Goal: Task Accomplishment & Management: Manage account settings

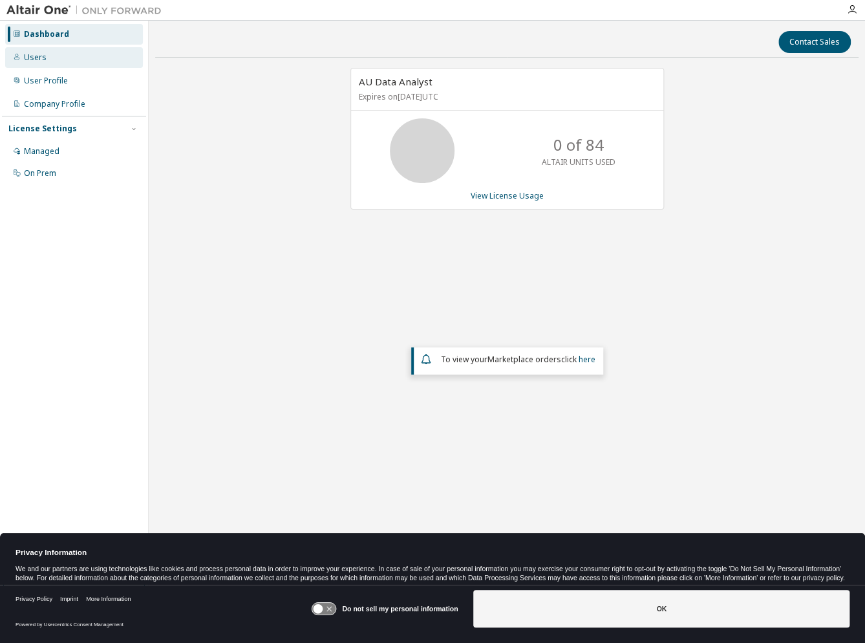
click at [29, 60] on div "Users" at bounding box center [35, 57] width 23 height 10
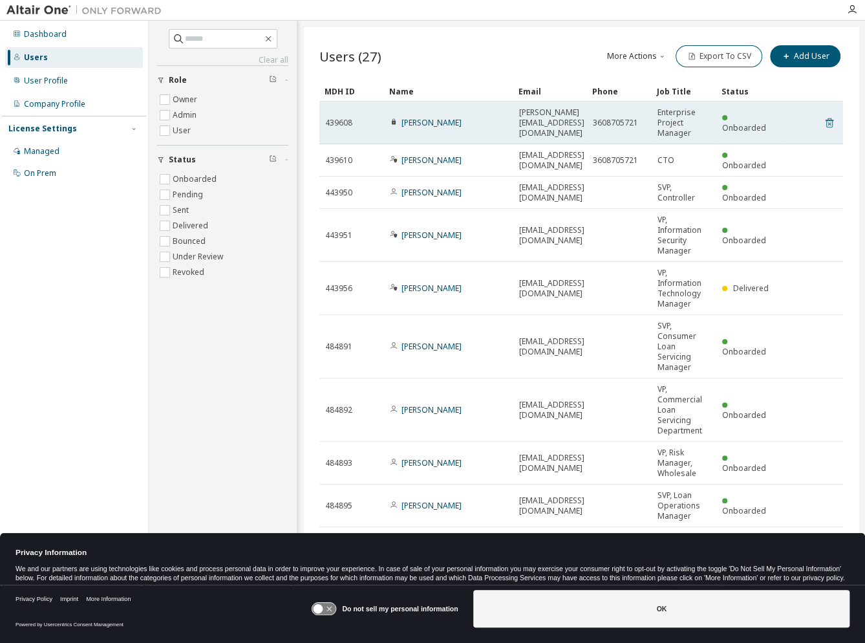
click at [830, 122] on icon at bounding box center [828, 123] width 3 height 3
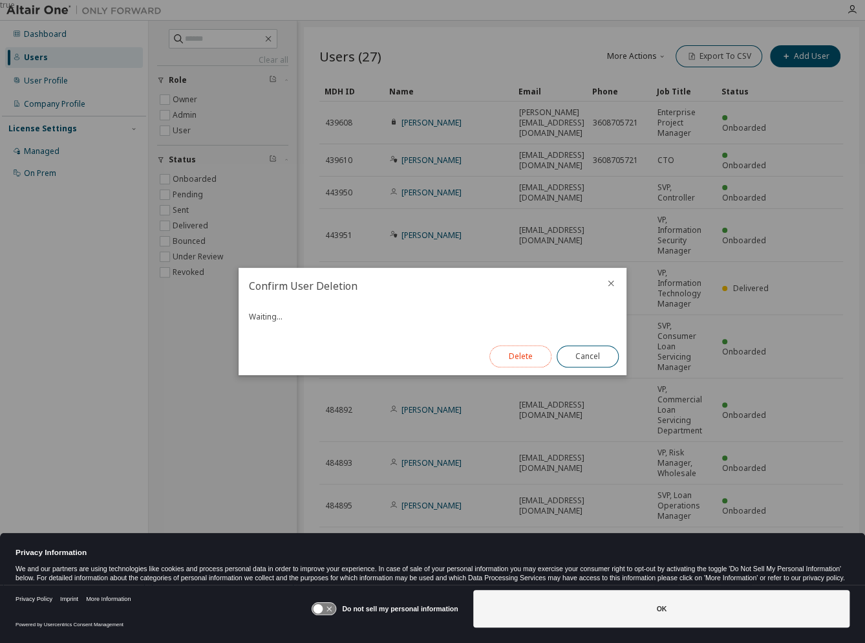
click at [520, 356] on button "Delete" at bounding box center [520, 356] width 62 height 22
click at [580, 351] on button "Close" at bounding box center [588, 356] width 62 height 22
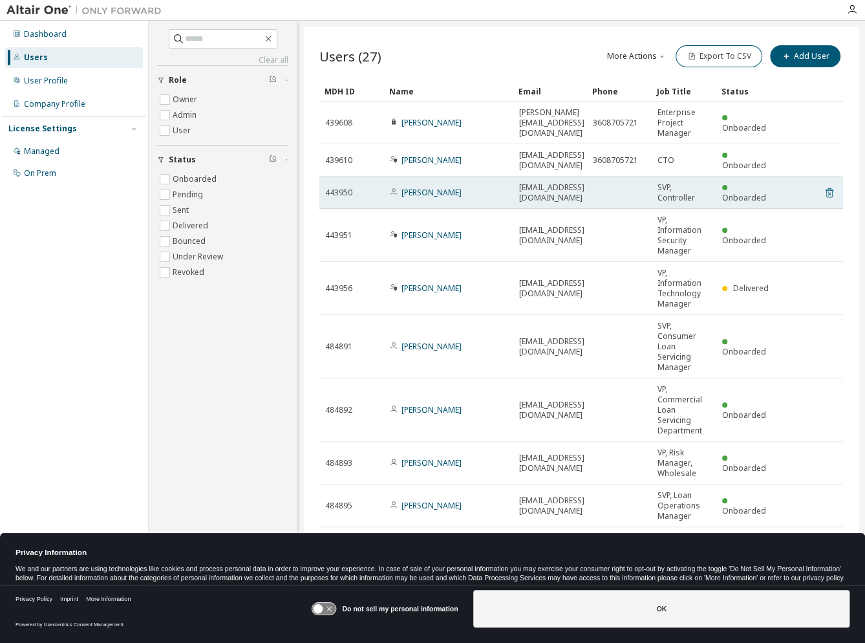
click at [827, 192] on icon at bounding box center [828, 193] width 3 height 3
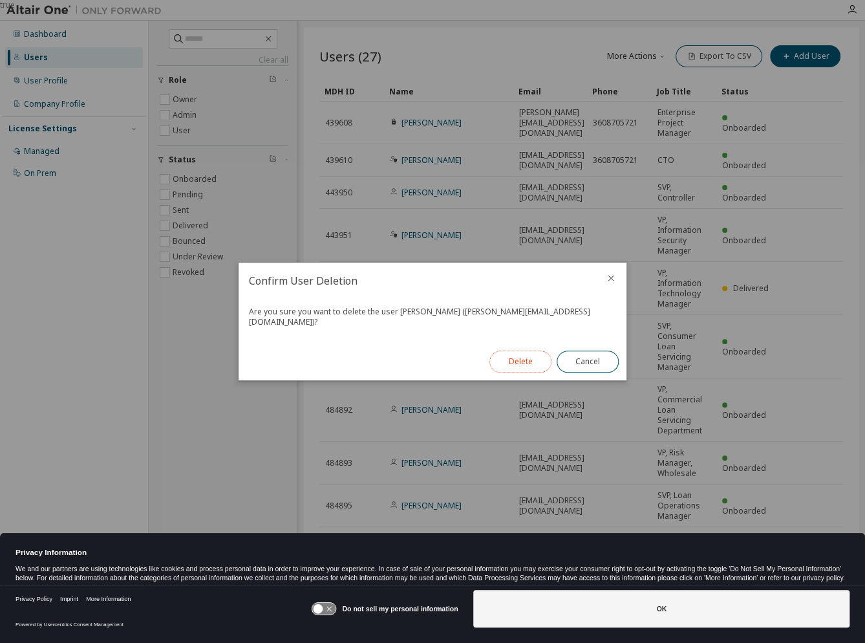
click at [524, 352] on button "Delete" at bounding box center [520, 361] width 62 height 22
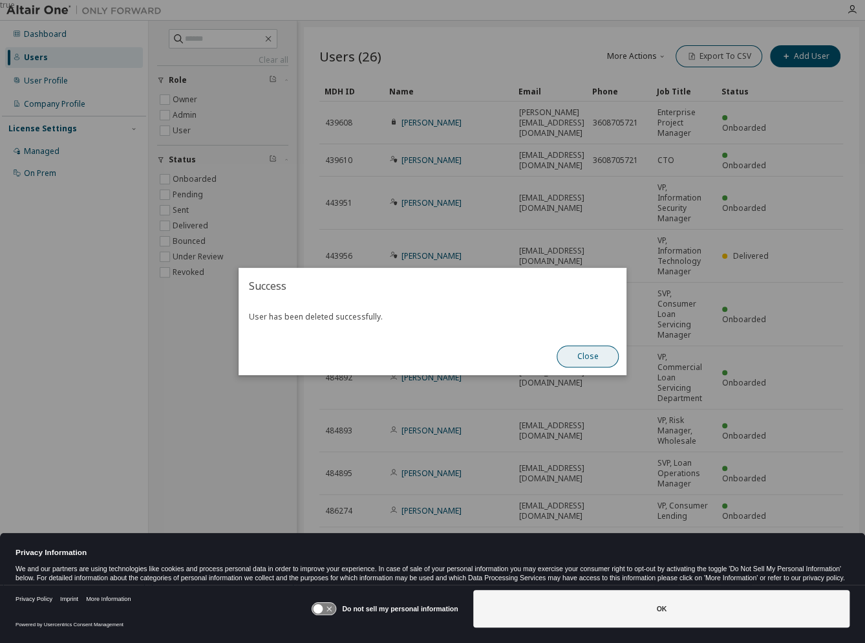
click at [582, 355] on button "Close" at bounding box center [588, 356] width 62 height 22
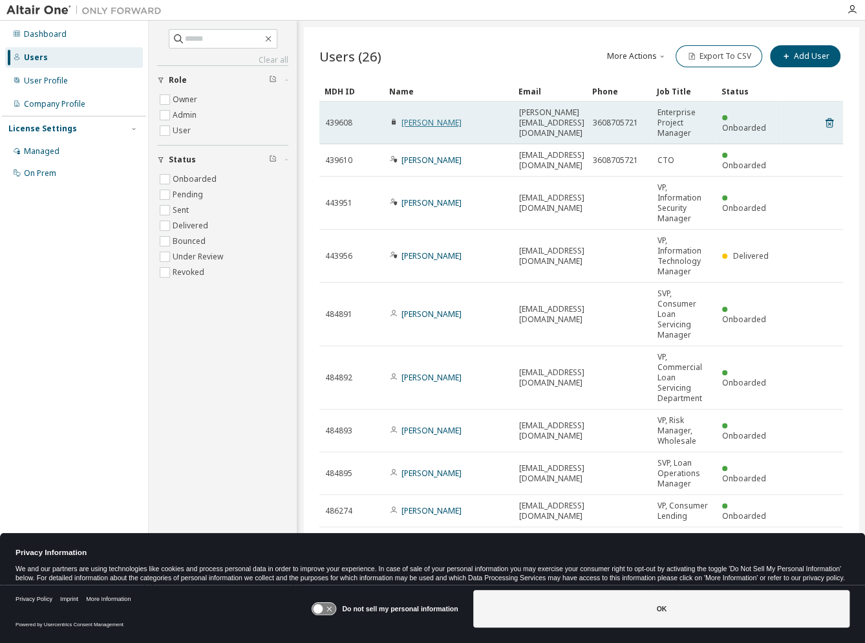
click at [431, 120] on link "[PERSON_NAME]" at bounding box center [431, 122] width 60 height 11
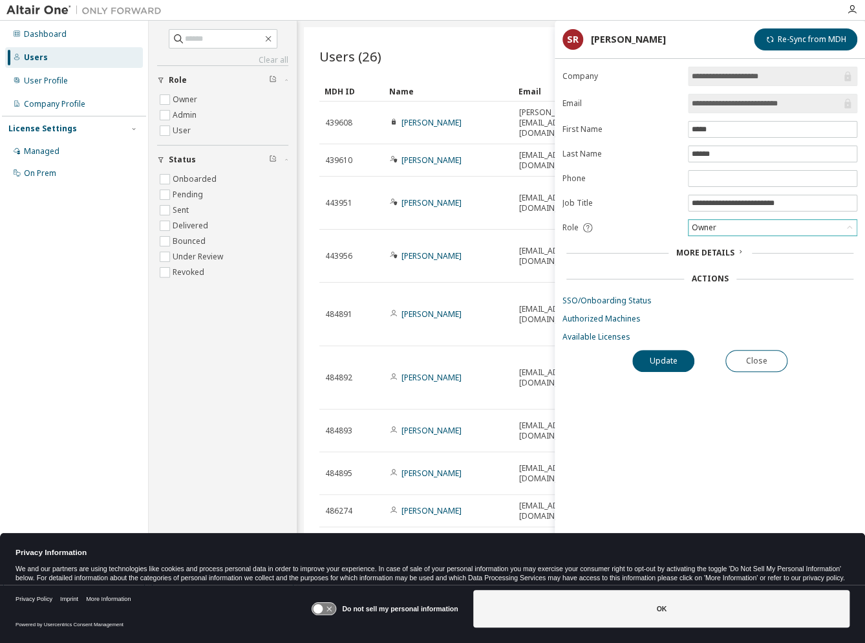
click at [719, 222] on div "Owner" at bounding box center [772, 228] width 168 height 16
click at [709, 244] on li "Admin" at bounding box center [771, 242] width 165 height 17
click at [676, 354] on button "Update" at bounding box center [663, 361] width 62 height 22
click at [723, 224] on div "Admin" at bounding box center [772, 228] width 168 height 16
click at [701, 274] on li "User" at bounding box center [771, 276] width 165 height 17
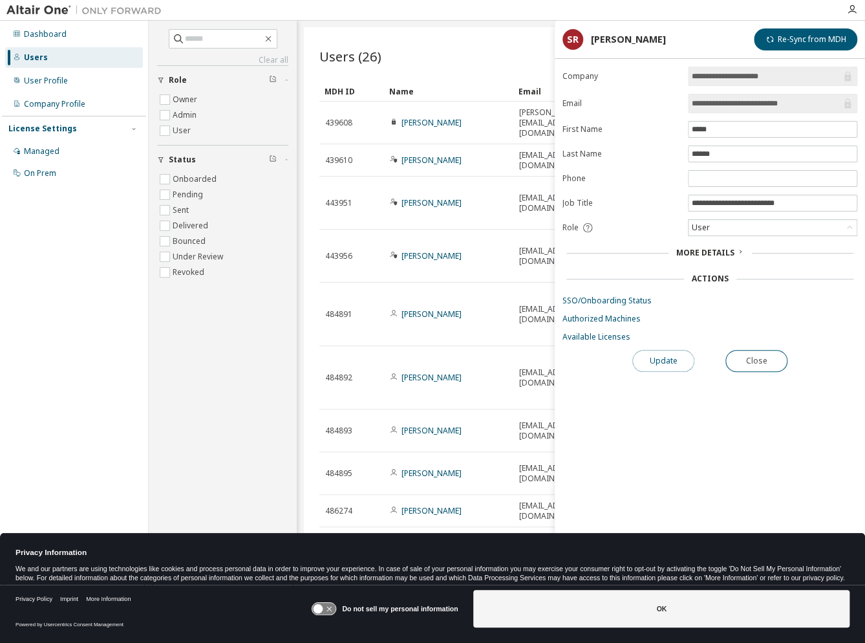
click at [672, 356] on button "Update" at bounding box center [663, 361] width 62 height 22
click at [656, 354] on button "Update" at bounding box center [663, 361] width 62 height 22
click at [834, 506] on icon "button" at bounding box center [838, 508] width 8 height 8
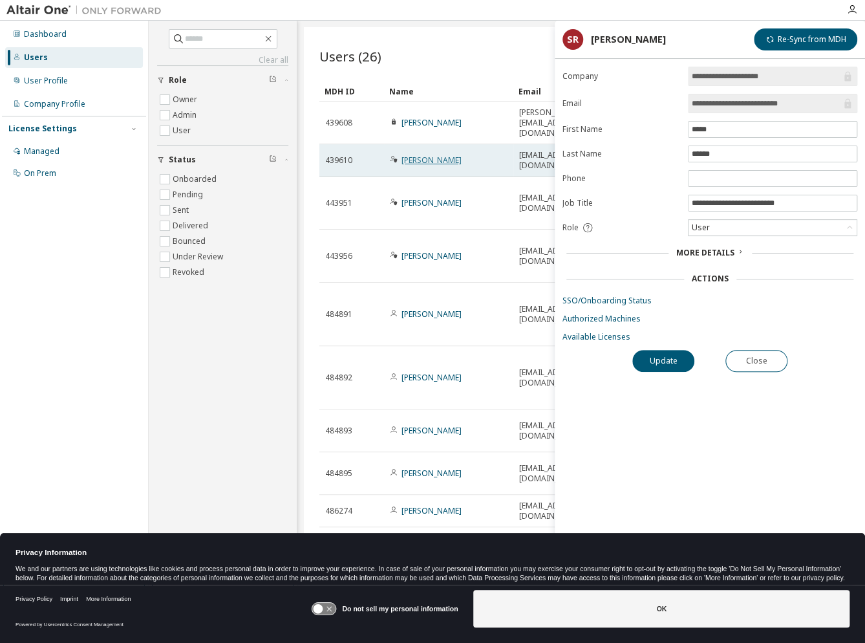
click at [414, 154] on link "[PERSON_NAME]" at bounding box center [431, 159] width 60 height 11
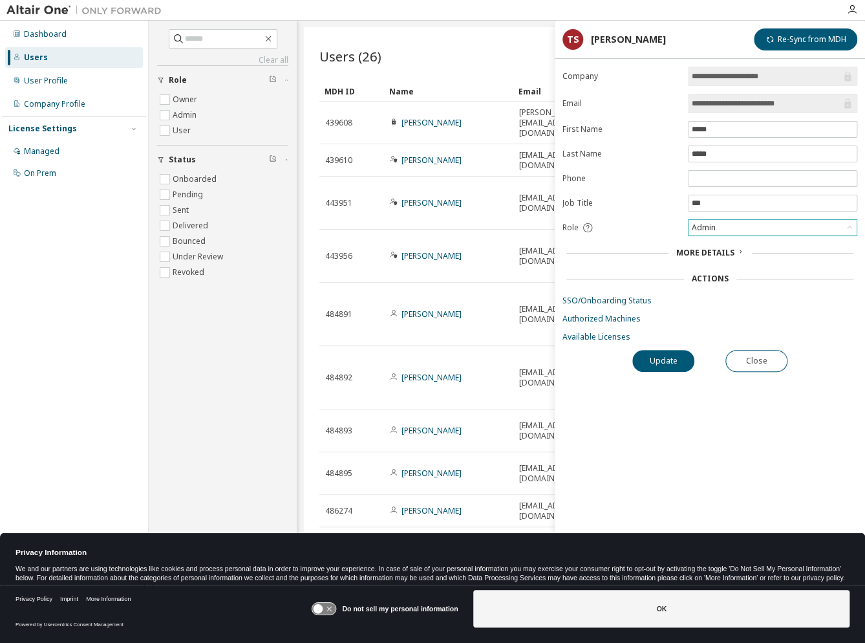
click at [719, 229] on div "Admin" at bounding box center [772, 228] width 168 height 16
click at [708, 257] on li "Owner" at bounding box center [771, 259] width 165 height 17
click at [677, 354] on button "Update" at bounding box center [663, 361] width 62 height 22
click at [447, 59] on div "Users (26) More Actions Import From CSV Export To CSV Add User" at bounding box center [581, 56] width 524 height 27
click at [764, 352] on button "Close" at bounding box center [756, 361] width 62 height 22
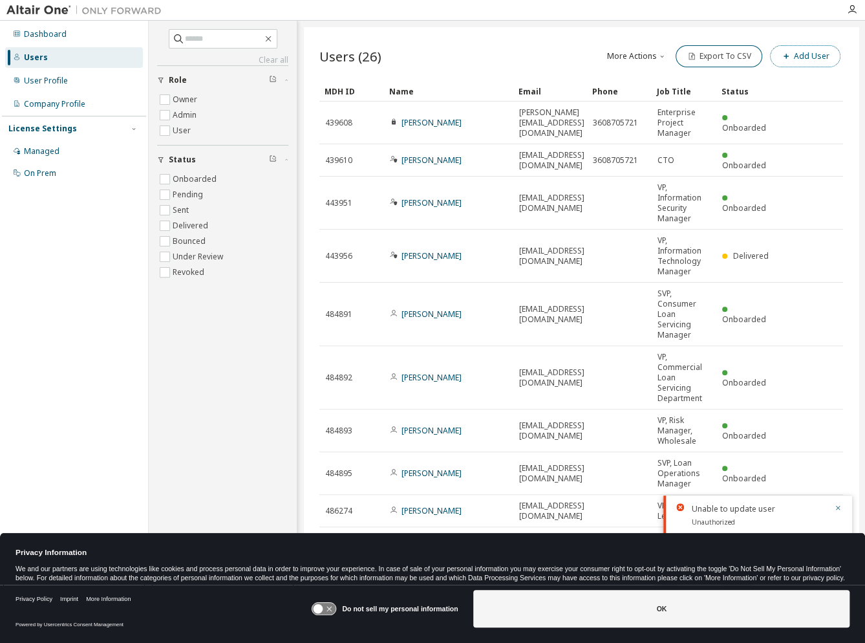
click at [807, 56] on button "Add User" at bounding box center [805, 56] width 70 height 22
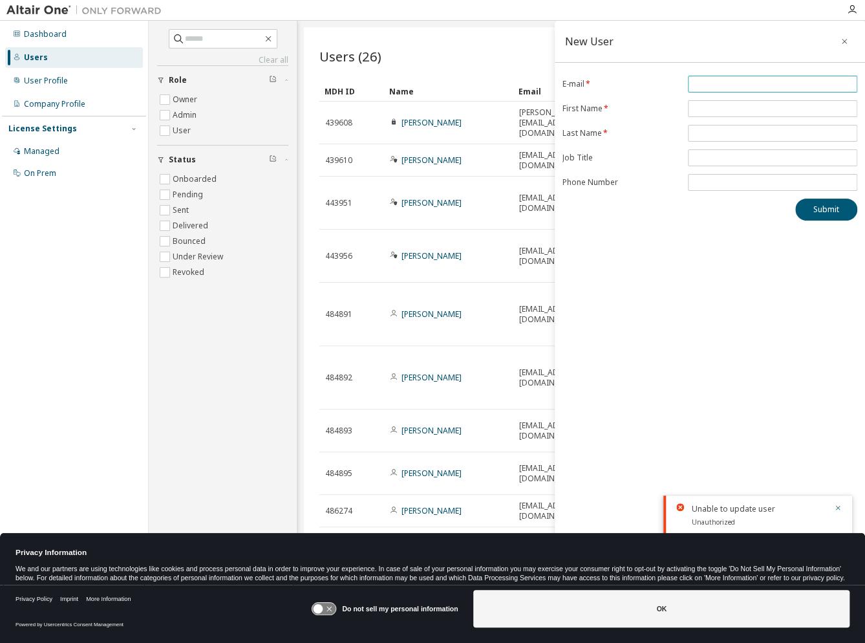
click at [721, 82] on input "email" at bounding box center [772, 84] width 163 height 10
type input "**********"
click at [741, 108] on input "text" at bounding box center [772, 108] width 163 height 10
type input "********"
click at [736, 131] on input "text" at bounding box center [772, 133] width 163 height 10
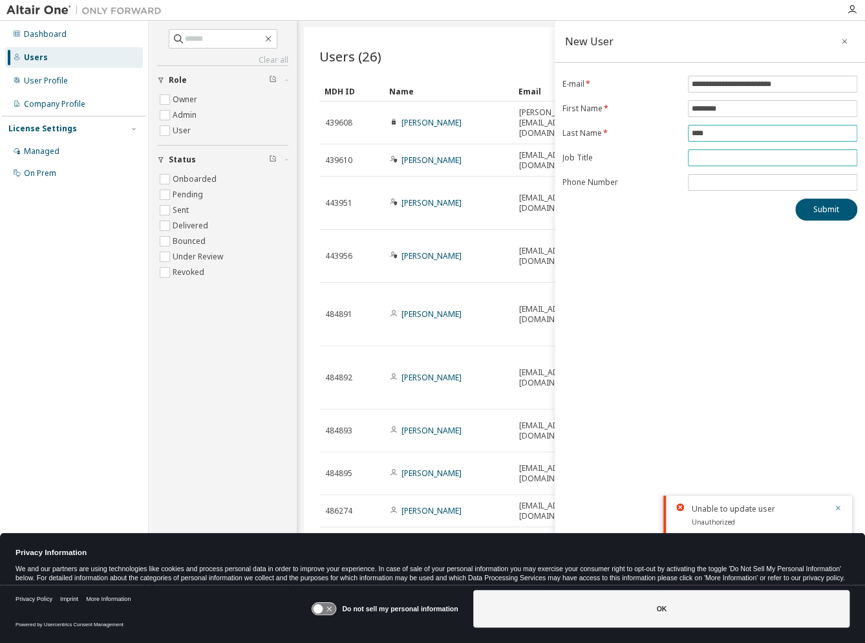
type input "****"
click at [727, 153] on input "text" at bounding box center [772, 158] width 163 height 10
type input "**********"
click at [707, 178] on input "tel" at bounding box center [772, 182] width 163 height 10
type input "**********"
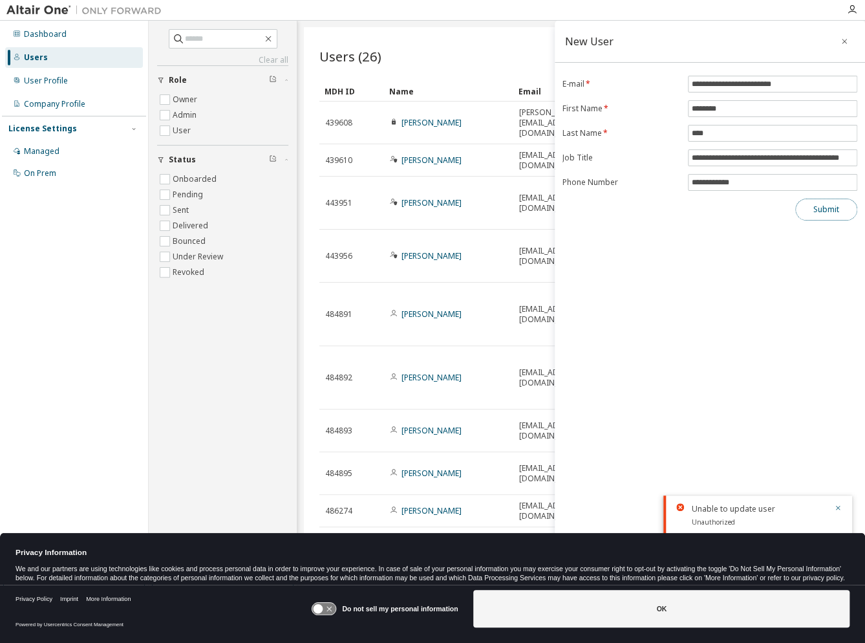
click at [818, 206] on button "Submit" at bounding box center [826, 209] width 62 height 22
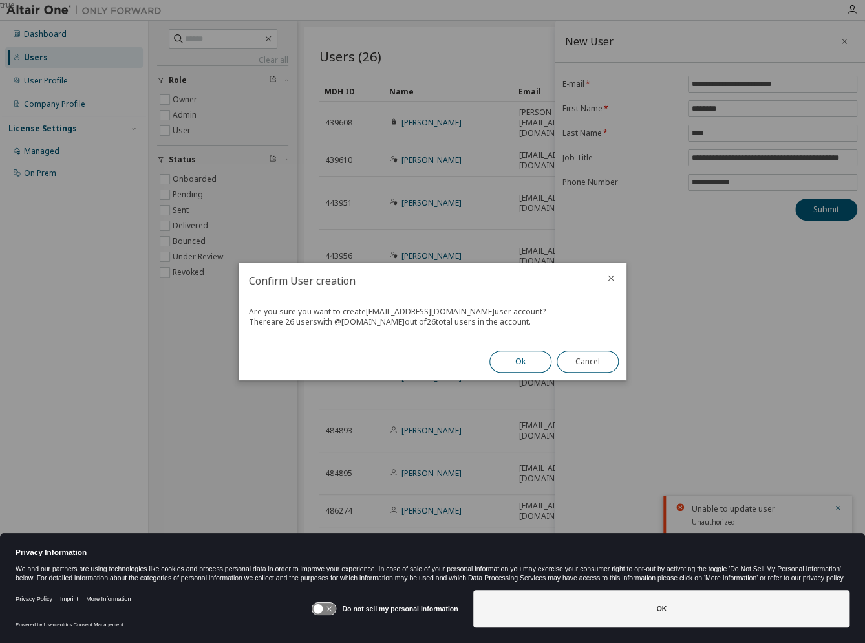
click at [512, 361] on button "Ok" at bounding box center [520, 361] width 62 height 22
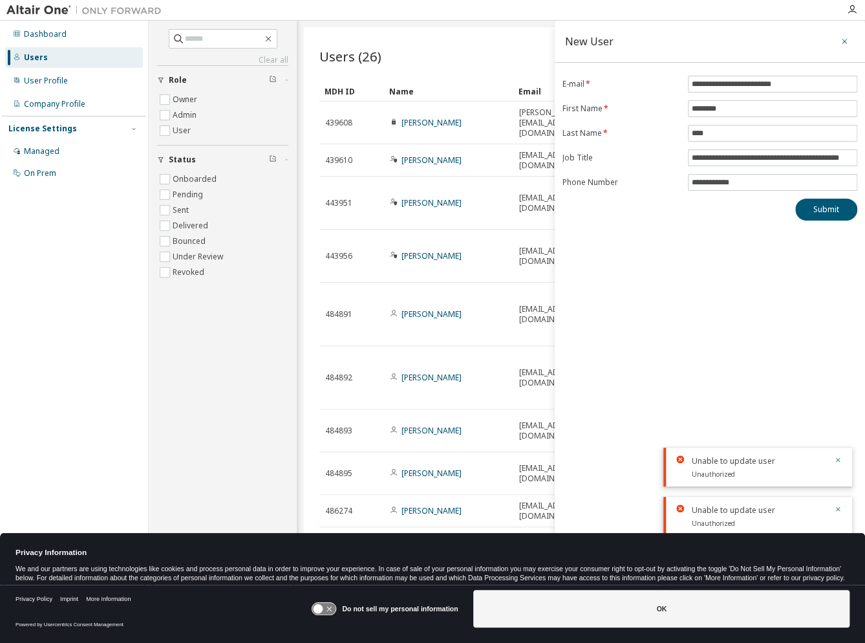
click at [841, 43] on icon "button" at bounding box center [844, 41] width 9 height 10
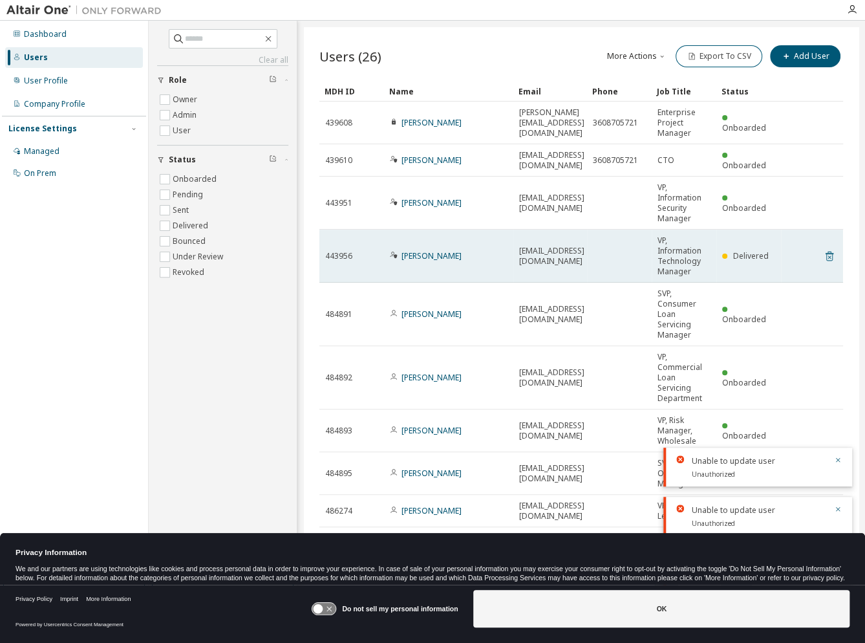
click at [829, 248] on icon at bounding box center [830, 256] width 12 height 16
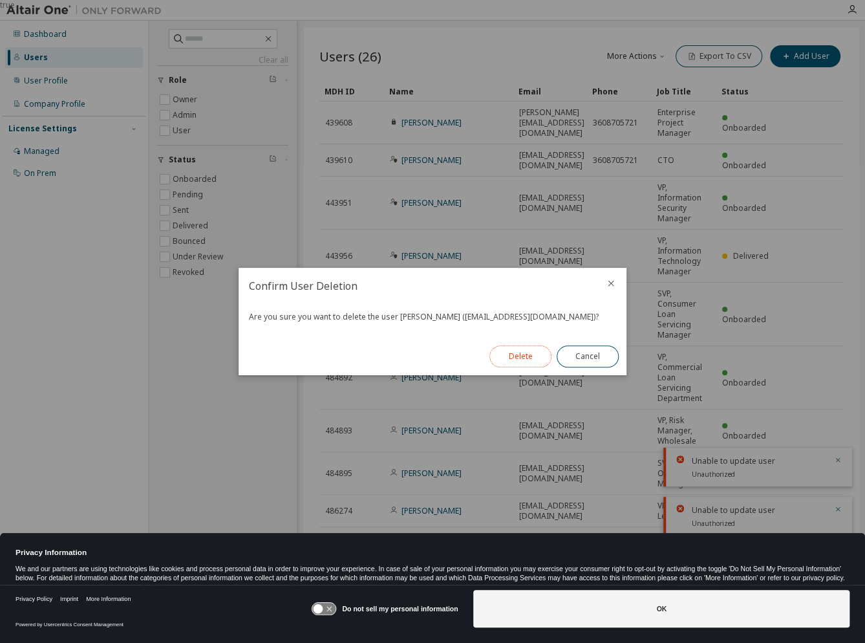
click at [537, 352] on button "Delete" at bounding box center [520, 356] width 62 height 22
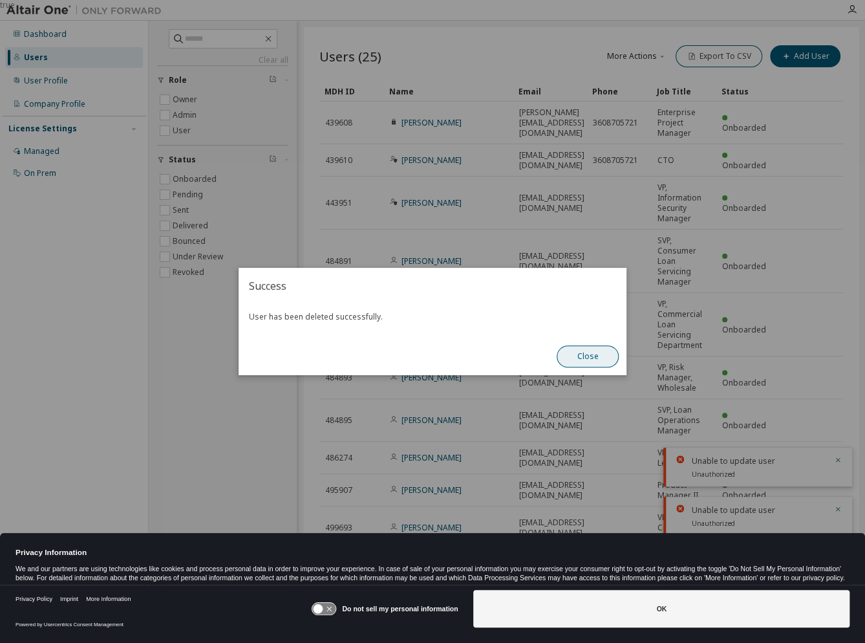
click at [590, 352] on button "Close" at bounding box center [588, 356] width 62 height 22
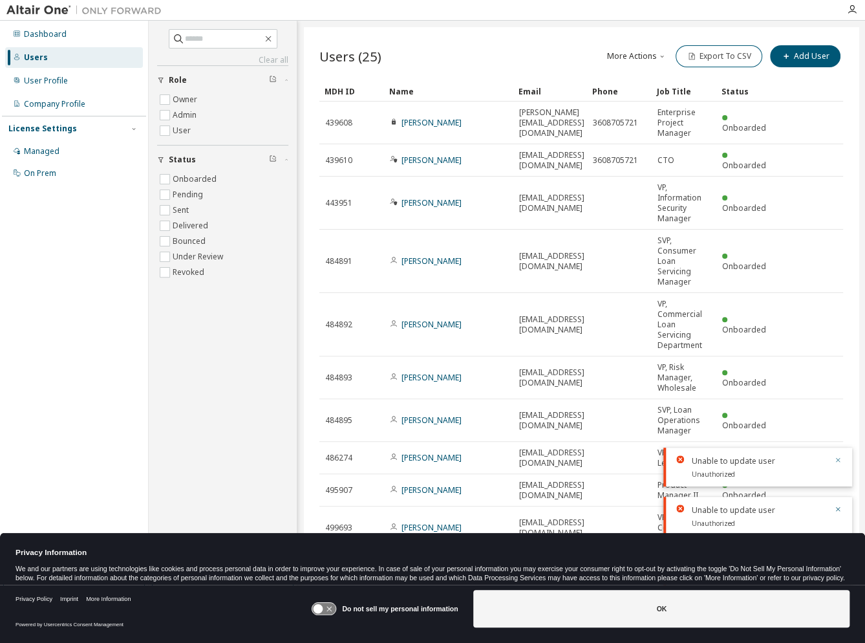
click at [837, 456] on icon "button" at bounding box center [838, 460] width 8 height 8
click at [837, 507] on icon "button" at bounding box center [838, 509] width 5 height 5
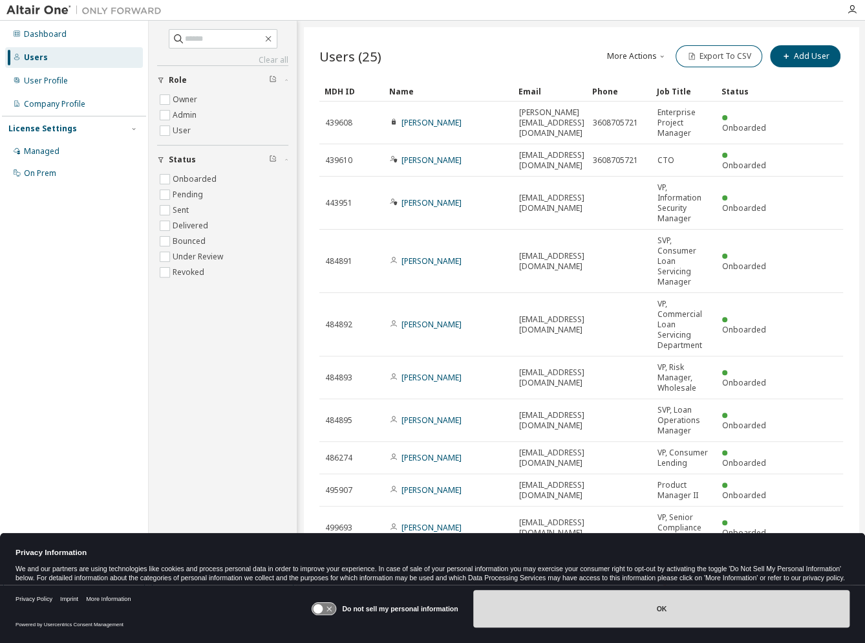
click at [577, 620] on button "OK" at bounding box center [661, 608] width 376 height 37
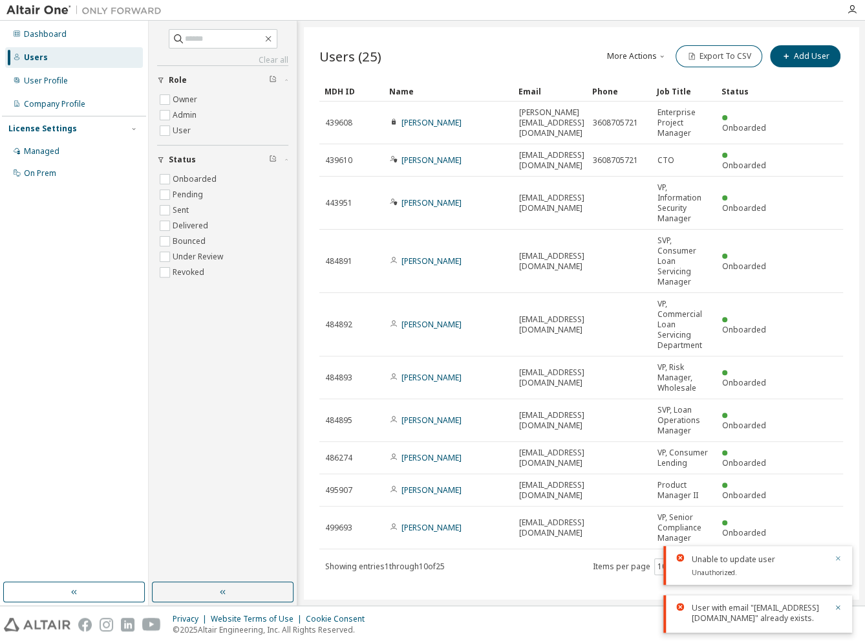
click at [838, 554] on icon "button" at bounding box center [838, 558] width 8 height 8
click at [838, 605] on icon "button" at bounding box center [838, 607] width 5 height 5
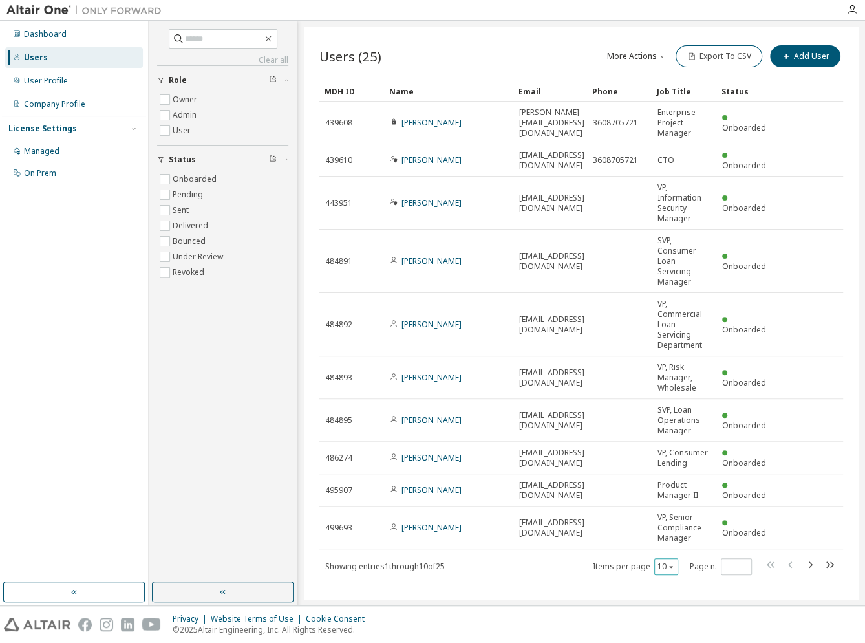
click at [668, 562] on icon "button" at bounding box center [671, 566] width 8 height 8
click at [667, 565] on div "20" at bounding box center [705, 568] width 103 height 16
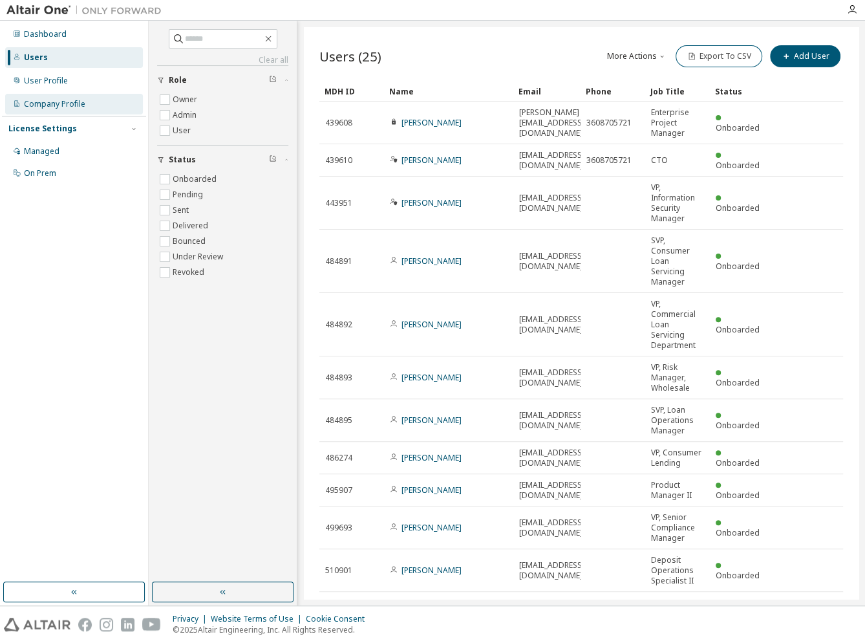
click at [60, 105] on div "Company Profile" at bounding box center [54, 104] width 61 height 10
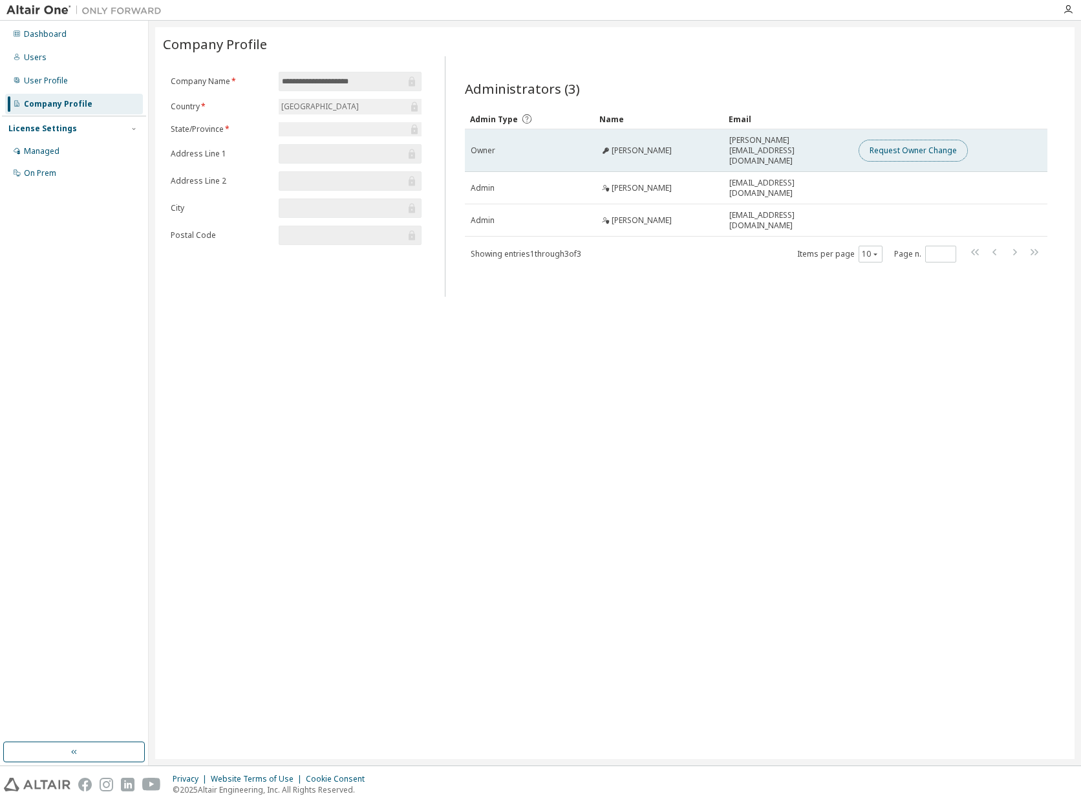
click at [864, 145] on button "Request Owner Change" at bounding box center [912, 151] width 109 height 22
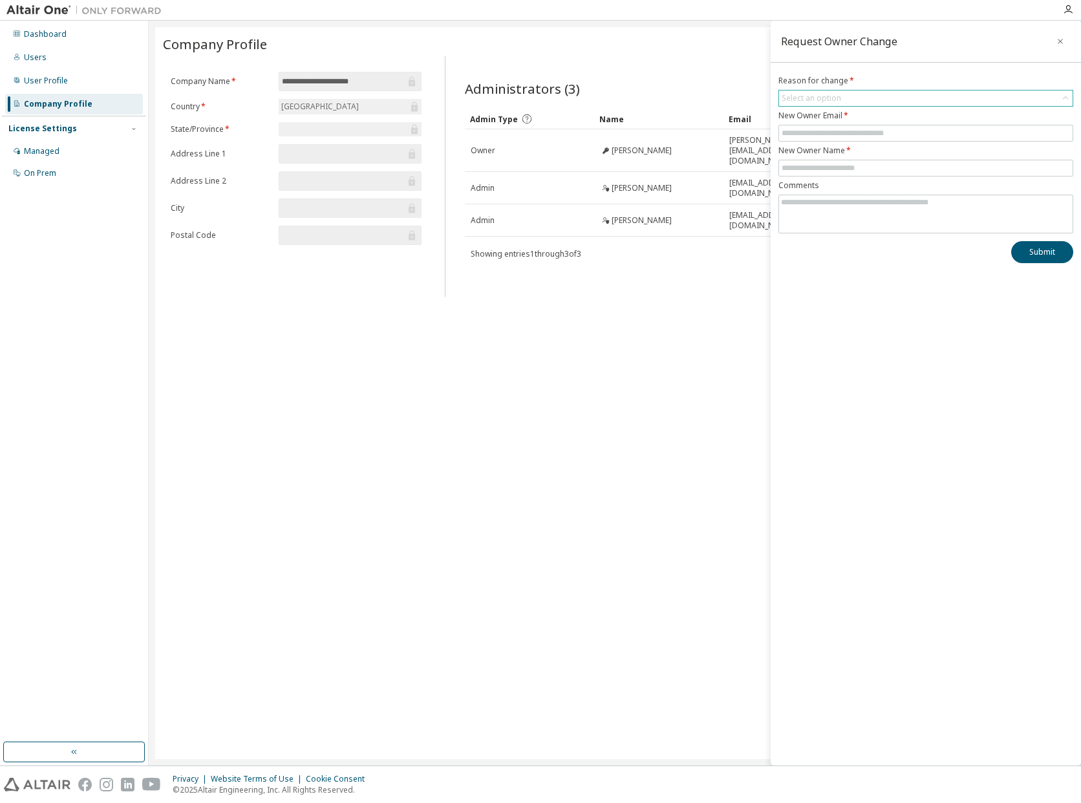
click at [826, 100] on div "Select an option" at bounding box center [810, 98] width 59 height 10
click at [820, 135] on li "User has left organisation" at bounding box center [925, 134] width 291 height 17
click at [820, 135] on input "text" at bounding box center [925, 133] width 288 height 10
type input "**********"
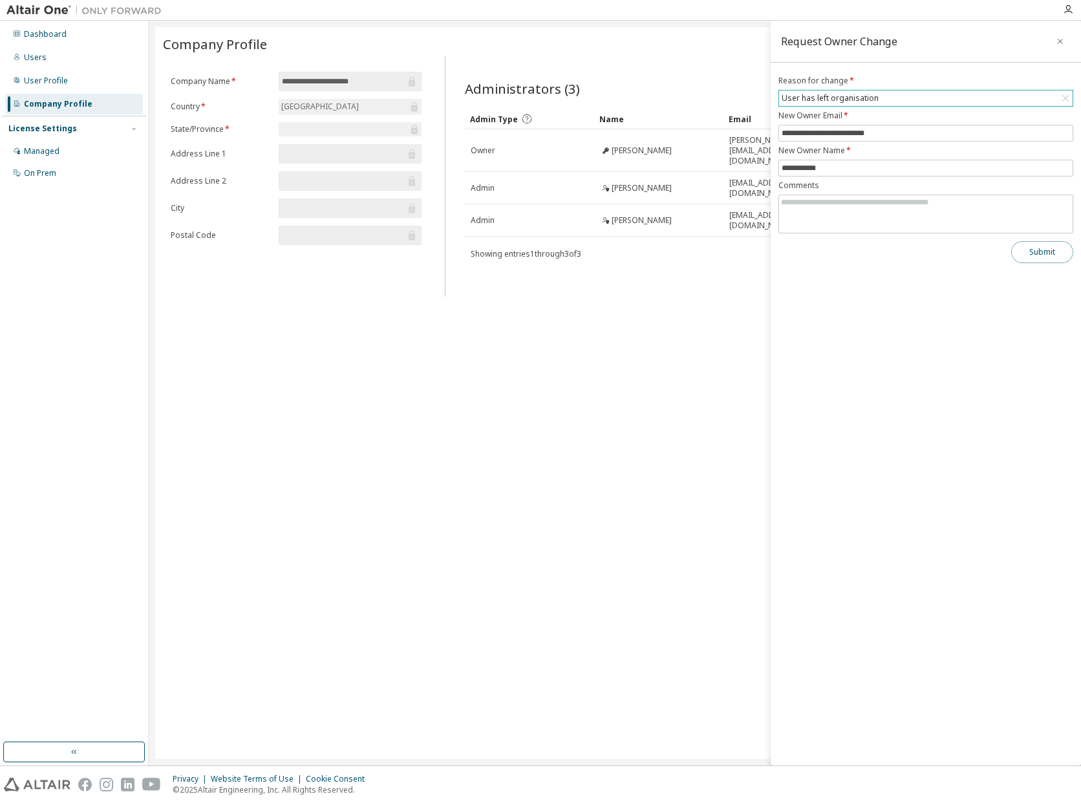
click at [864, 250] on button "Submit" at bounding box center [1042, 252] width 62 height 22
click at [864, 211] on textarea at bounding box center [925, 212] width 293 height 34
type textarea "**********"
click at [864, 246] on button "Submit" at bounding box center [1042, 252] width 62 height 22
click at [864, 39] on icon "button" at bounding box center [1060, 41] width 9 height 10
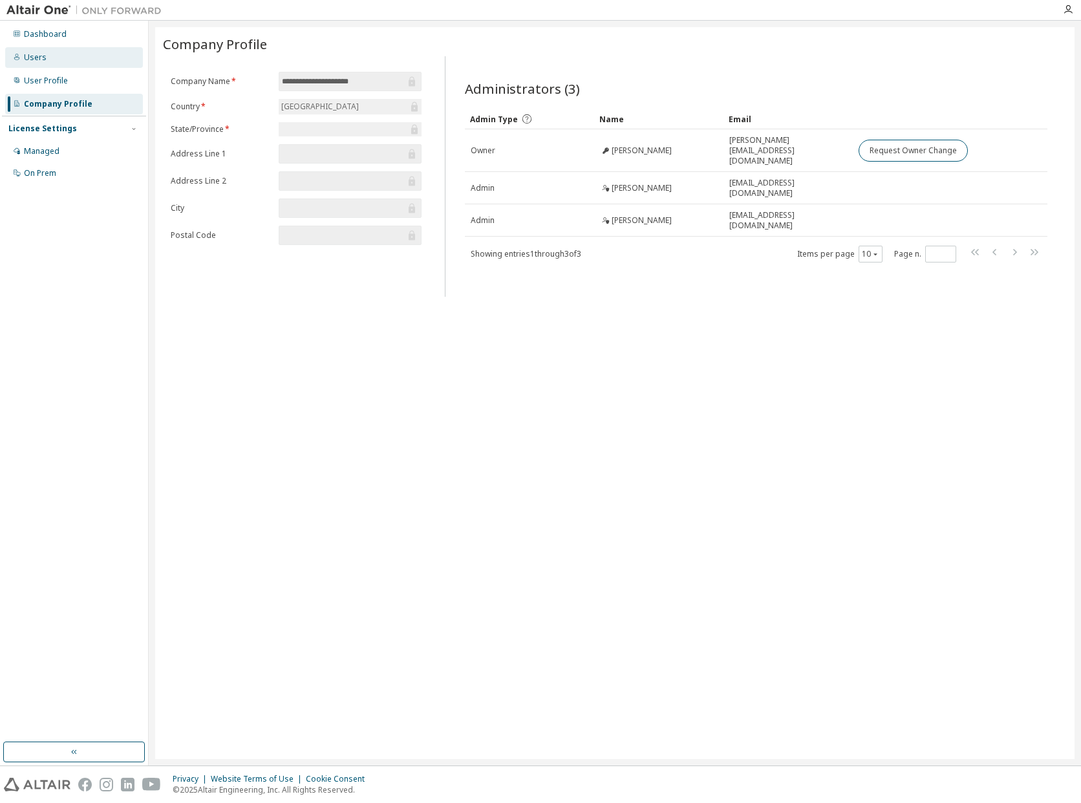
click at [36, 60] on div "Users" at bounding box center [35, 57] width 23 height 10
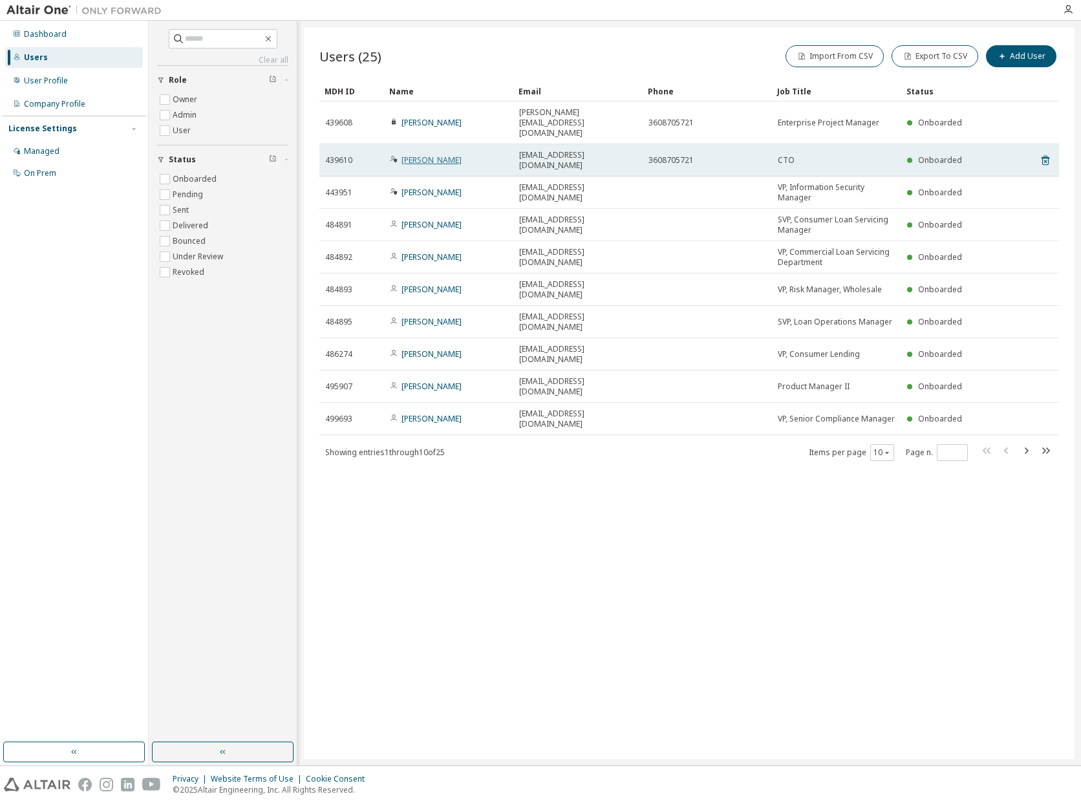
click at [423, 154] on link "[PERSON_NAME]" at bounding box center [431, 159] width 60 height 11
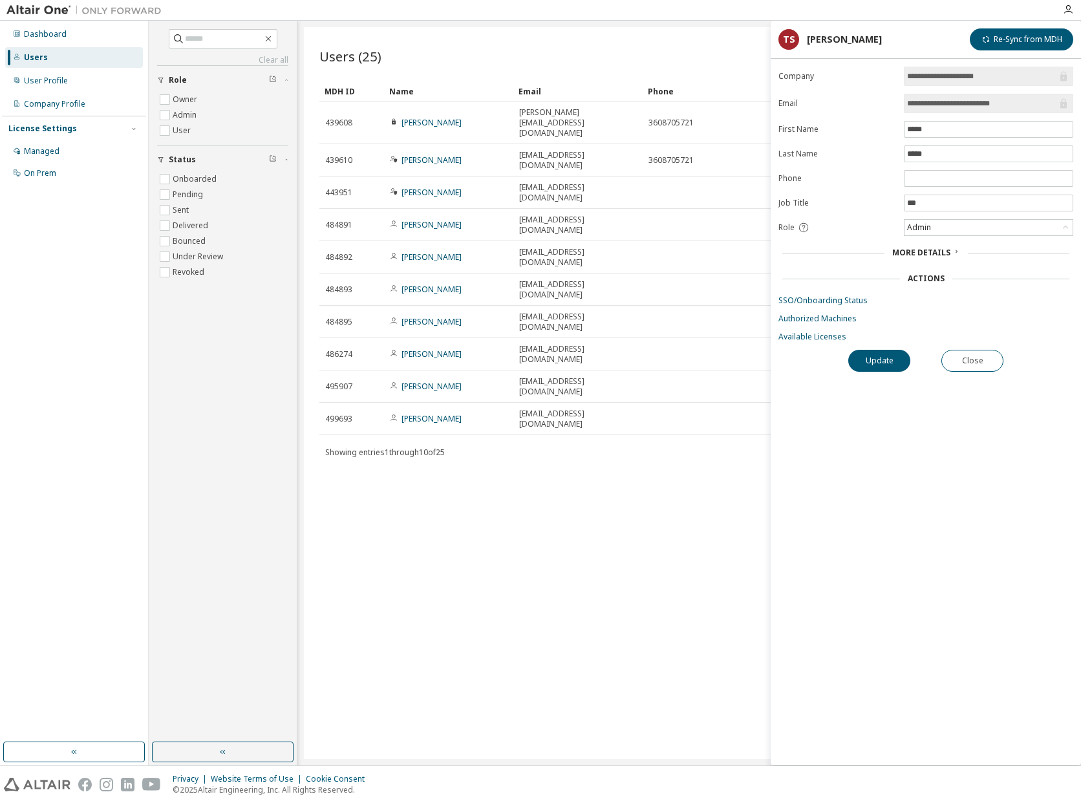
click at [864, 254] on span "More Details" at bounding box center [921, 252] width 58 height 11
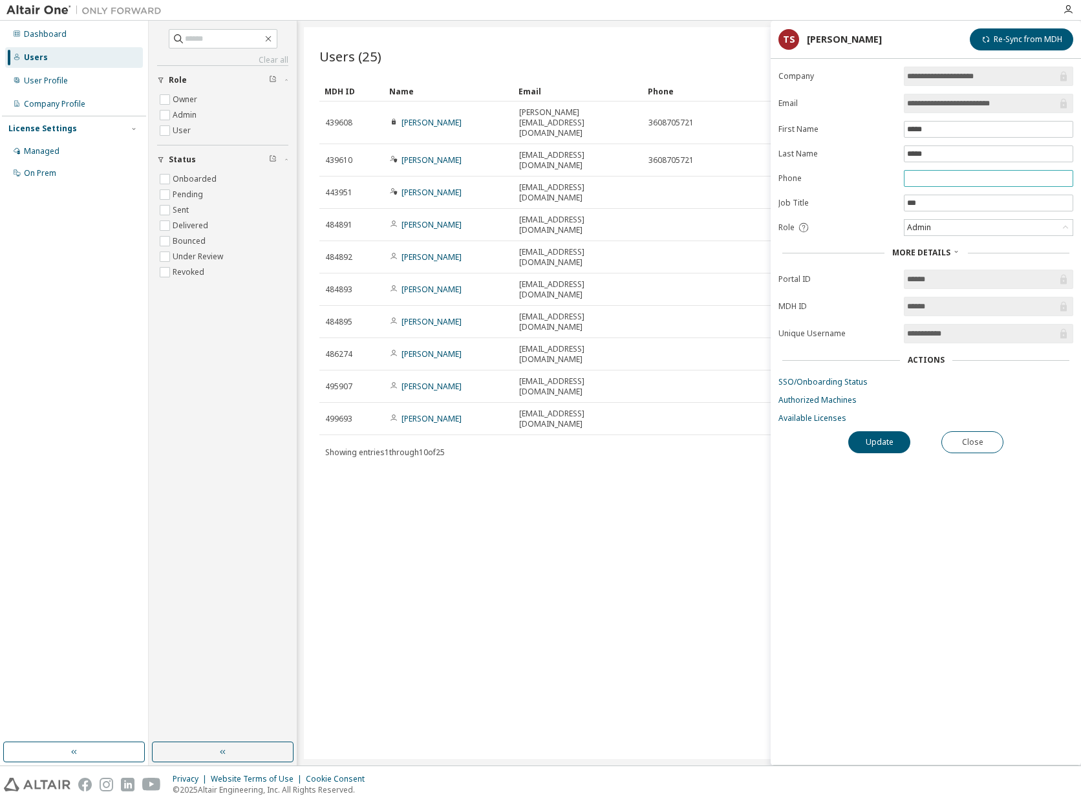
click at [864, 179] on input "text" at bounding box center [988, 178] width 163 height 10
type input "**********"
click at [864, 443] on button "Update" at bounding box center [879, 442] width 62 height 22
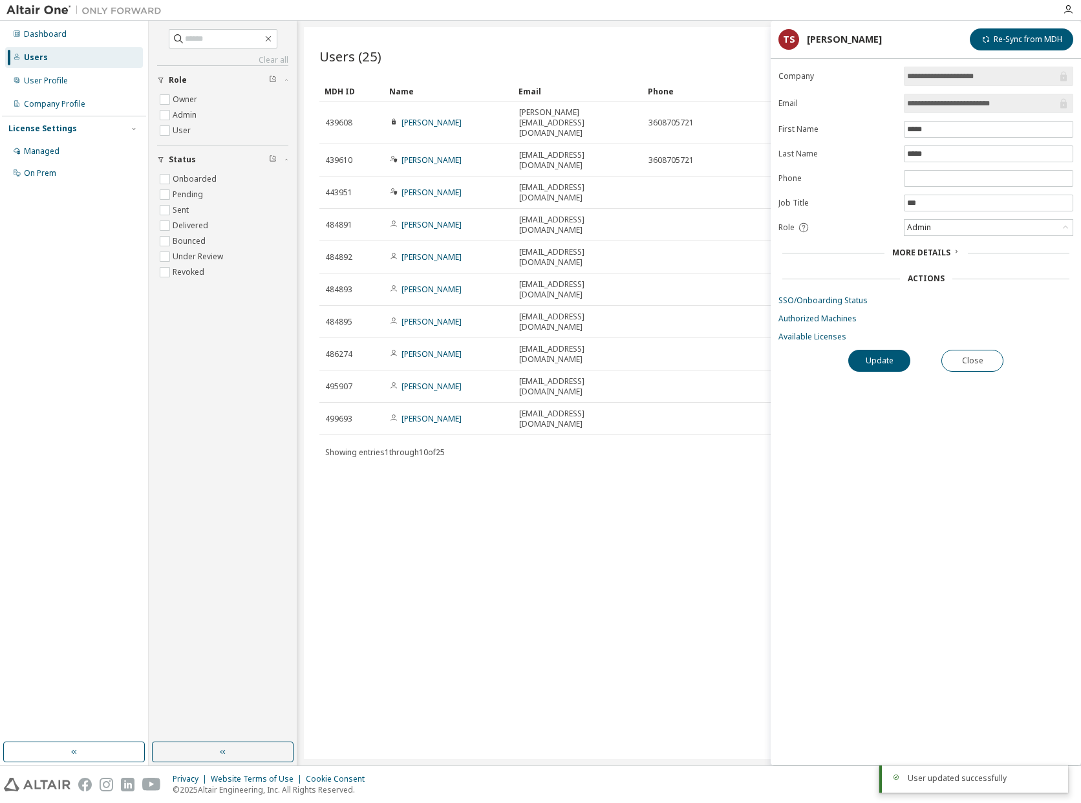
click at [864, 250] on span "More Details" at bounding box center [921, 252] width 58 height 11
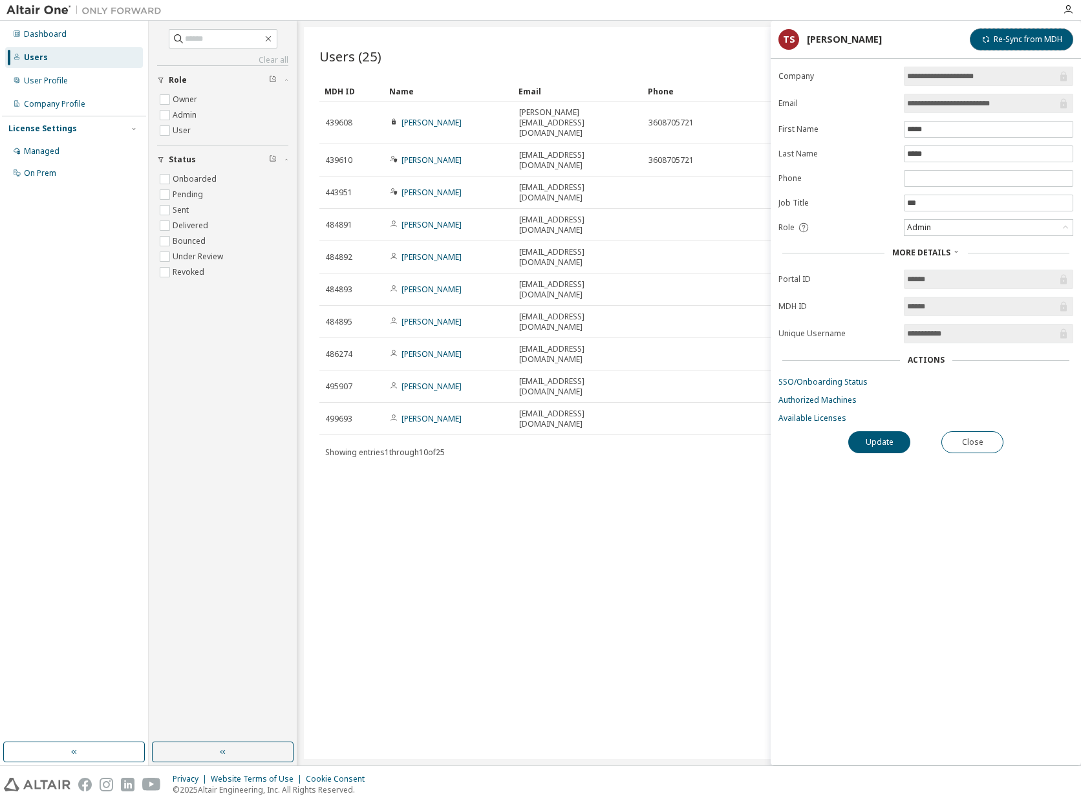
click at [864, 34] on button "Re-Sync from MDH" at bounding box center [1021, 39] width 103 height 22
click at [864, 180] on input "text" at bounding box center [988, 178] width 163 height 10
type input "**********"
click at [864, 434] on button "Update" at bounding box center [879, 442] width 62 height 22
